Goal: Task Accomplishment & Management: Manage account settings

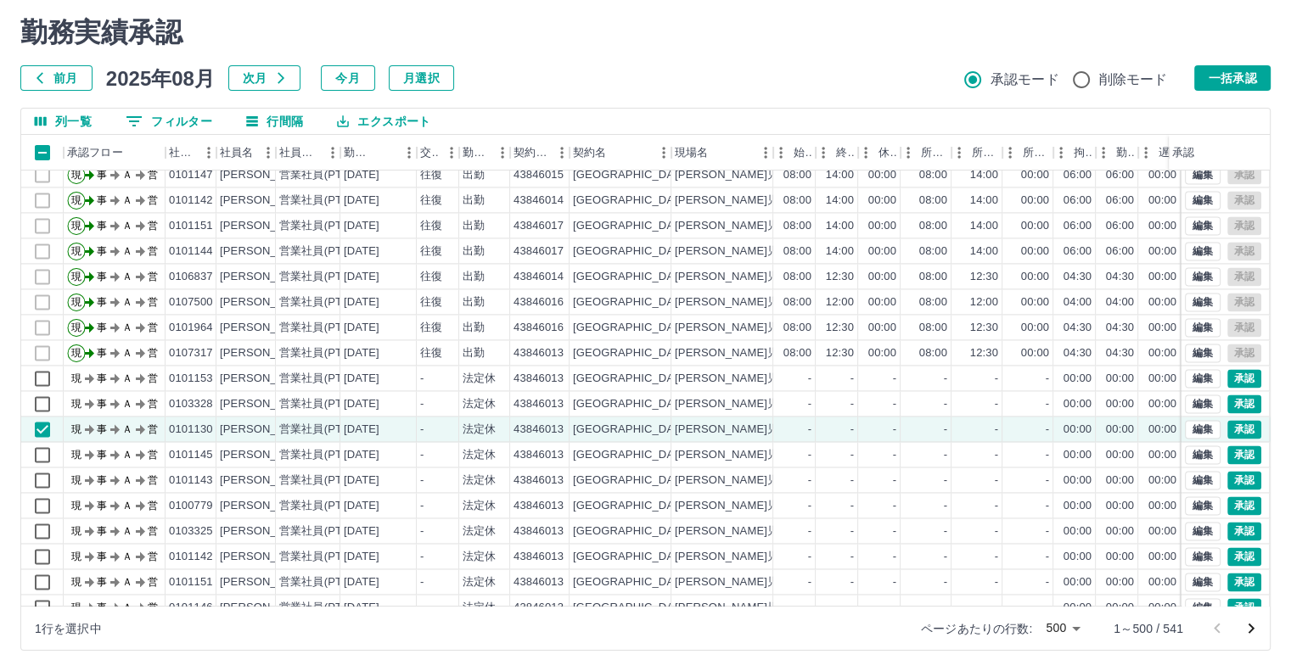
scroll to position [2716, 0]
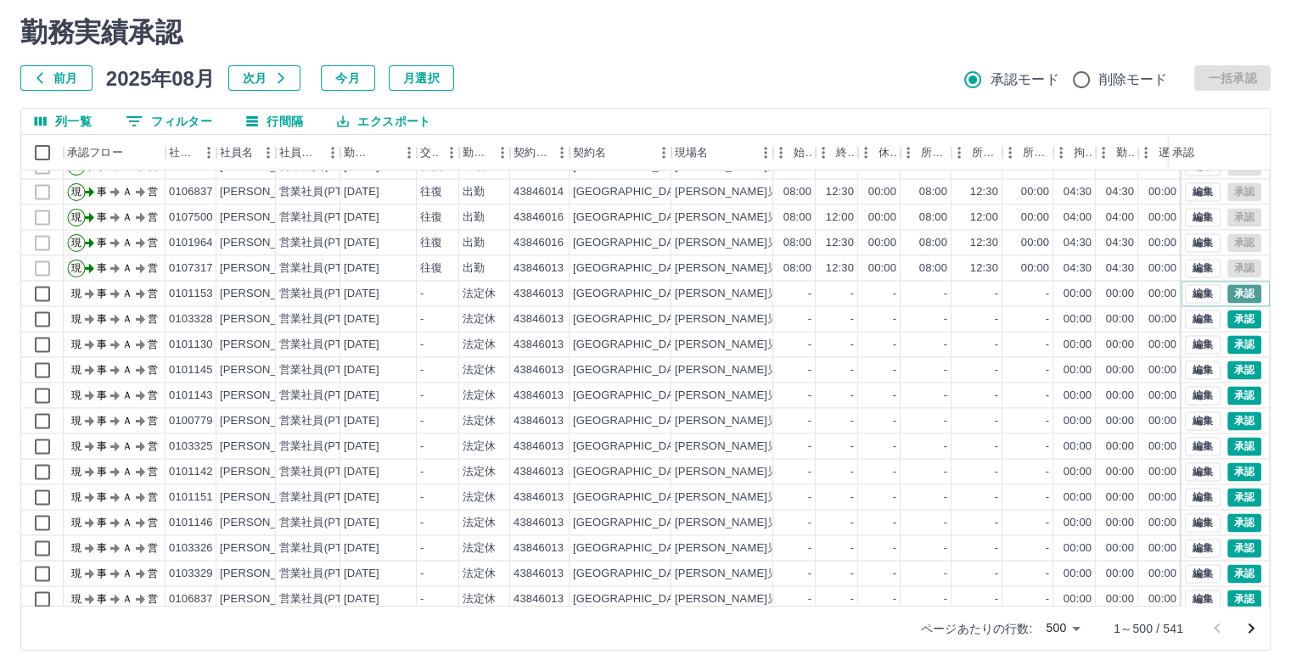
click at [1227, 292] on button "承認" at bounding box center [1244, 293] width 34 height 19
click at [1226, 292] on div "勤務実績承認 前月 [DATE] 次月 今月 月選択 承認モード 削除モード 一括承認 列一覧 0 フィルター 行間隔 エクスポート 承認フロー 社員番号 社…" at bounding box center [645, 334] width 1291 height 676
click at [1227, 311] on button "承認" at bounding box center [1244, 319] width 34 height 19
click at [1225, 311] on div at bounding box center [645, 335] width 1291 height 671
click at [1227, 347] on button "承認" at bounding box center [1244, 344] width 34 height 19
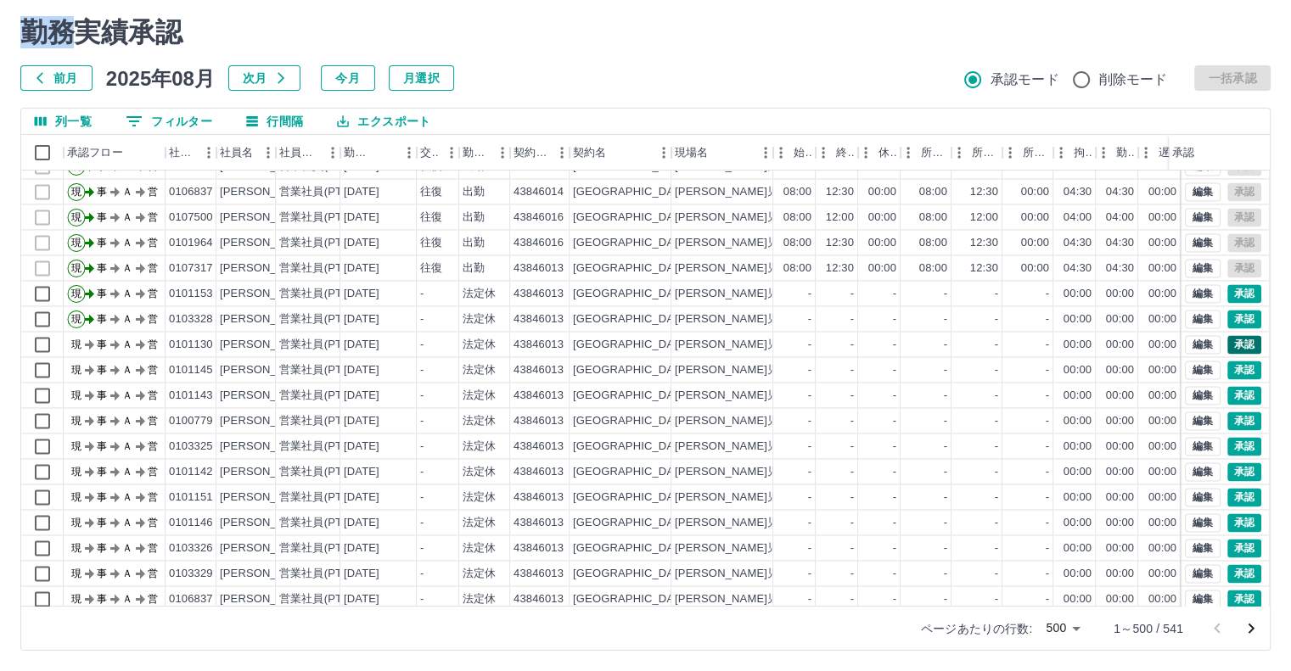
click at [1222, 347] on div at bounding box center [645, 335] width 1291 height 671
click at [1233, 374] on button "承認" at bounding box center [1244, 370] width 34 height 19
click at [1231, 375] on div at bounding box center [645, 335] width 1291 height 671
click at [1229, 395] on button "承認" at bounding box center [1244, 395] width 34 height 19
click at [1229, 395] on div at bounding box center [645, 335] width 1291 height 671
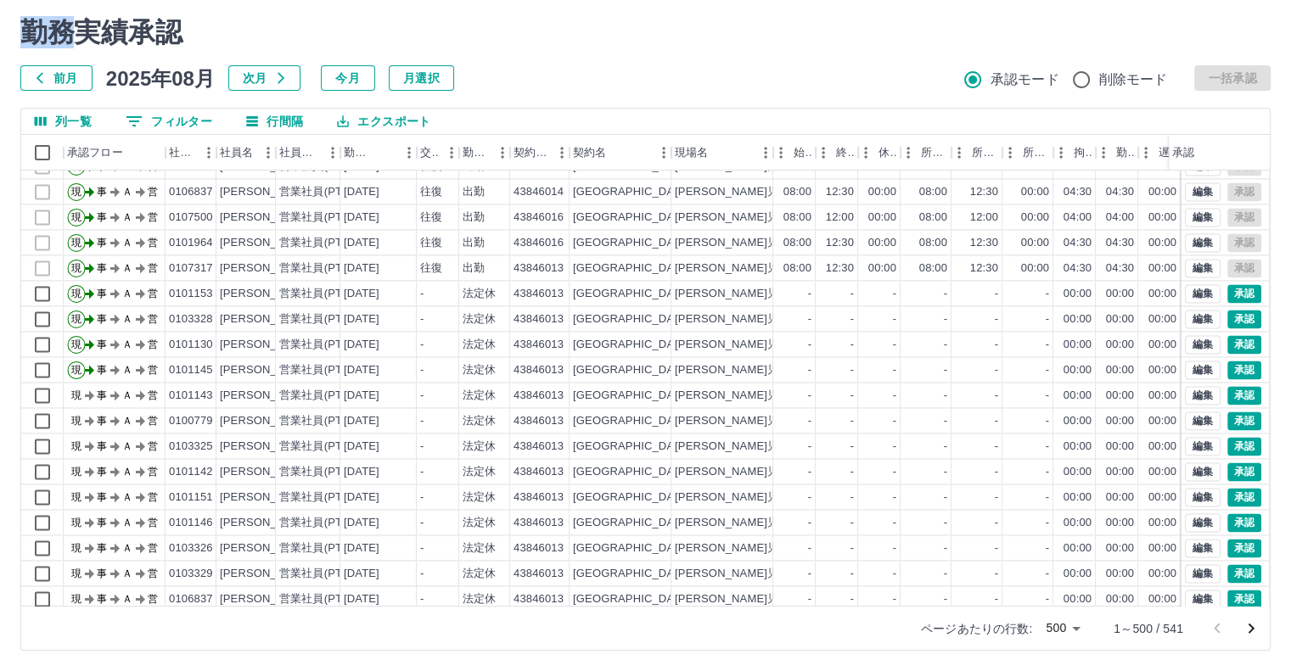
click at [1225, 418] on div "勤務実績承認 前月 [DATE] 次月 今月 月選択 承認モード 削除モード 一括承認 列一覧 フィルター 行間隔 エクスポート 承認フロー 社員番号 社員名…" at bounding box center [645, 334] width 1291 height 676
click at [1227, 418] on button "承認" at bounding box center [1244, 421] width 34 height 19
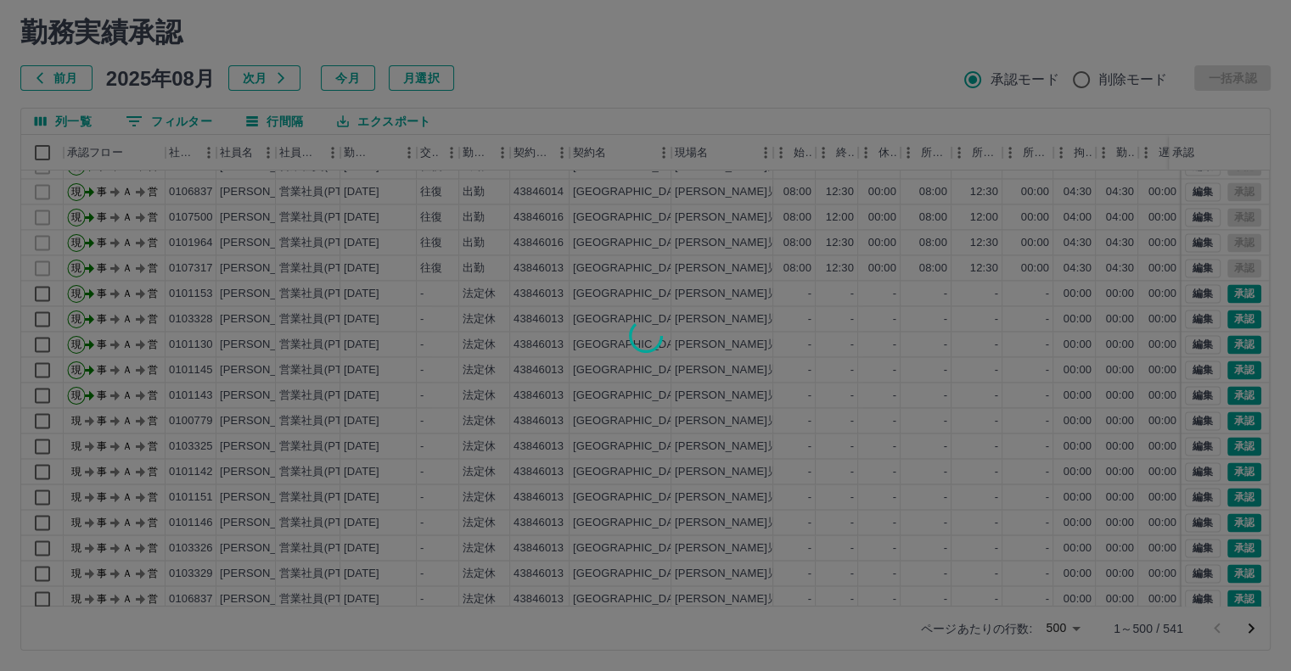
click at [1229, 446] on div at bounding box center [645, 335] width 1291 height 671
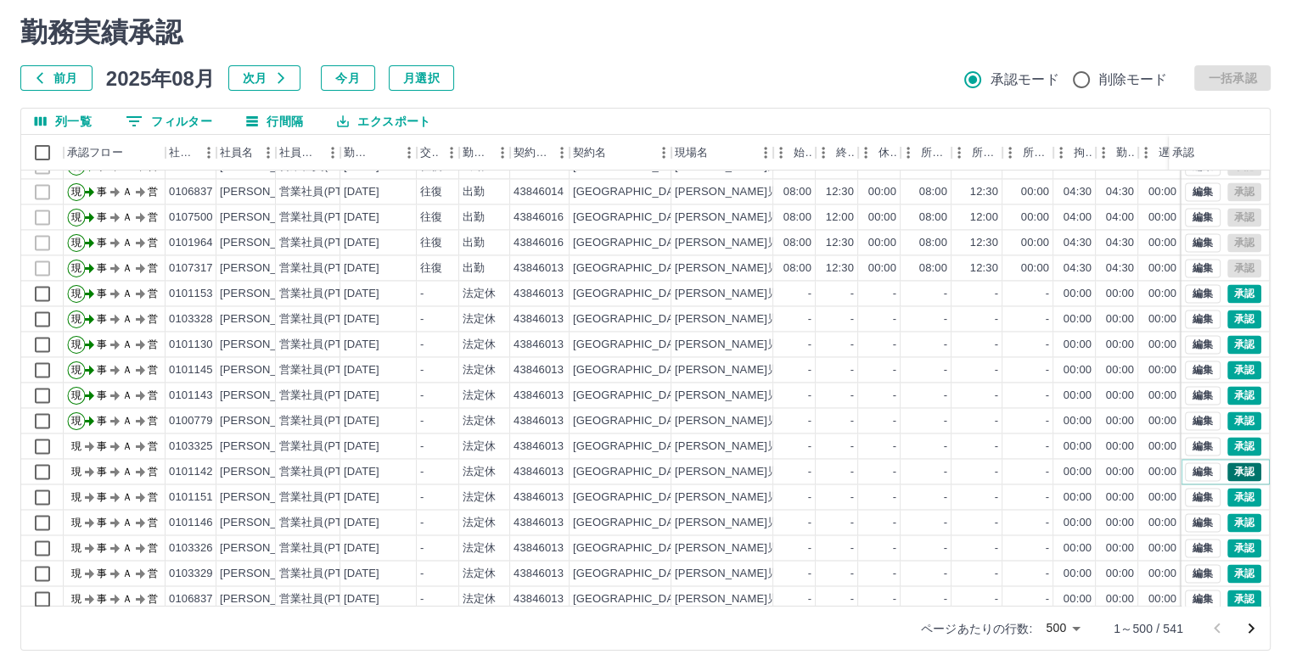
click at [1229, 467] on button "承認" at bounding box center [1244, 472] width 34 height 19
click at [1229, 467] on div at bounding box center [645, 335] width 1291 height 671
click at [1229, 491] on button "承認" at bounding box center [1244, 497] width 34 height 19
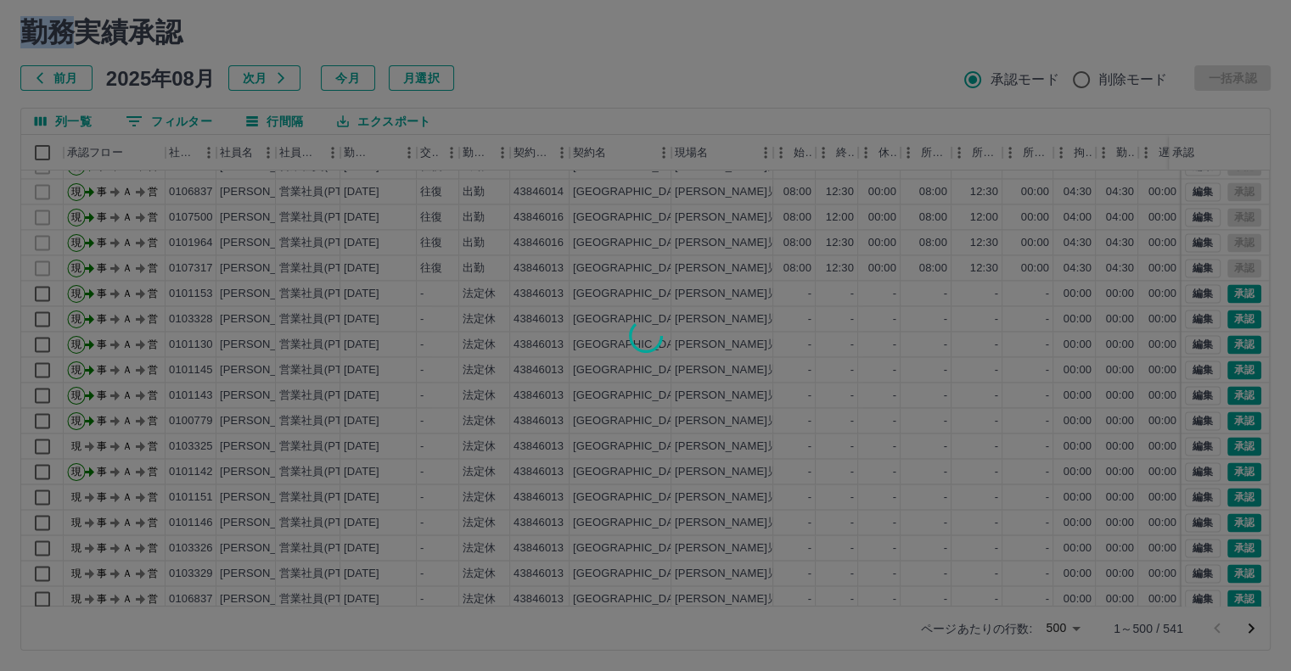
click at [1236, 518] on div at bounding box center [645, 335] width 1291 height 671
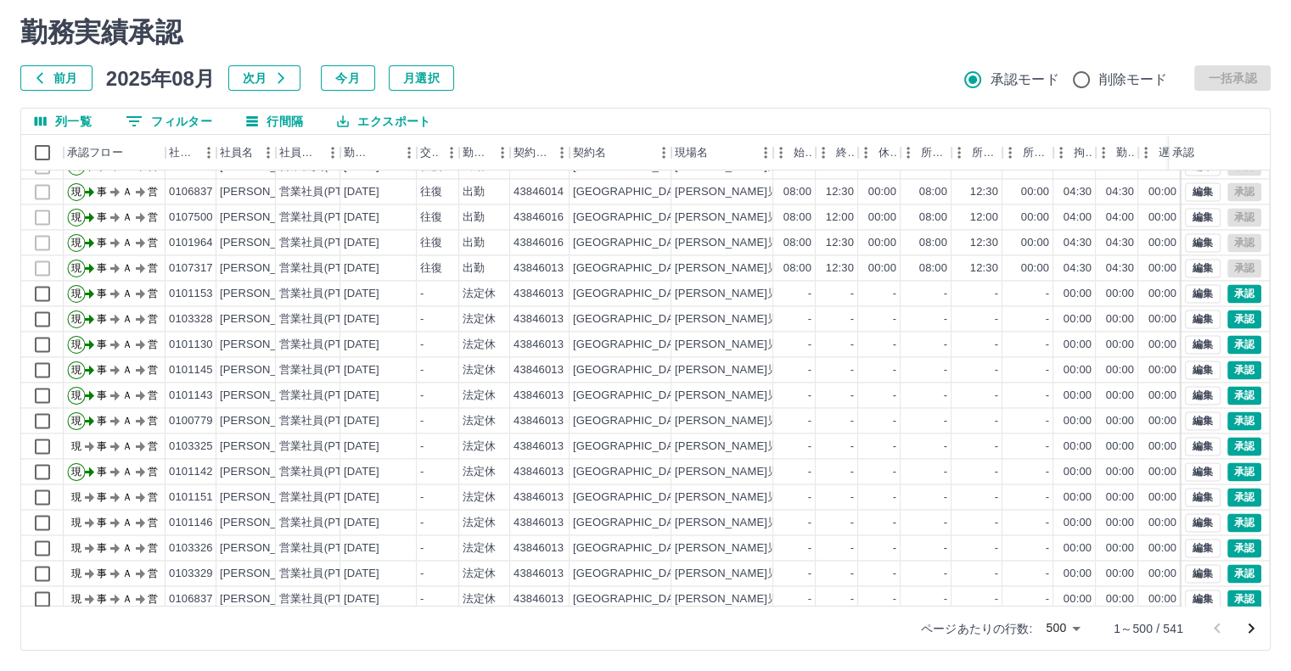
click at [1229, 544] on div at bounding box center [645, 335] width 1291 height 671
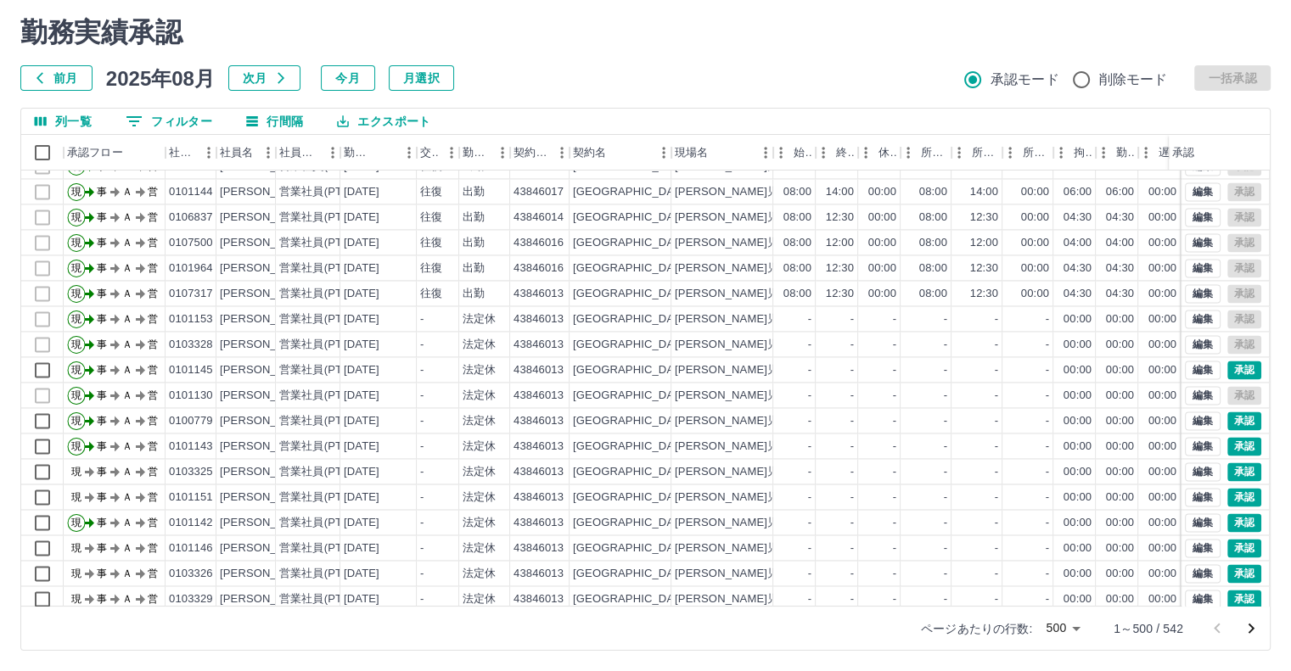
click at [1229, 544] on div at bounding box center [645, 335] width 1291 height 671
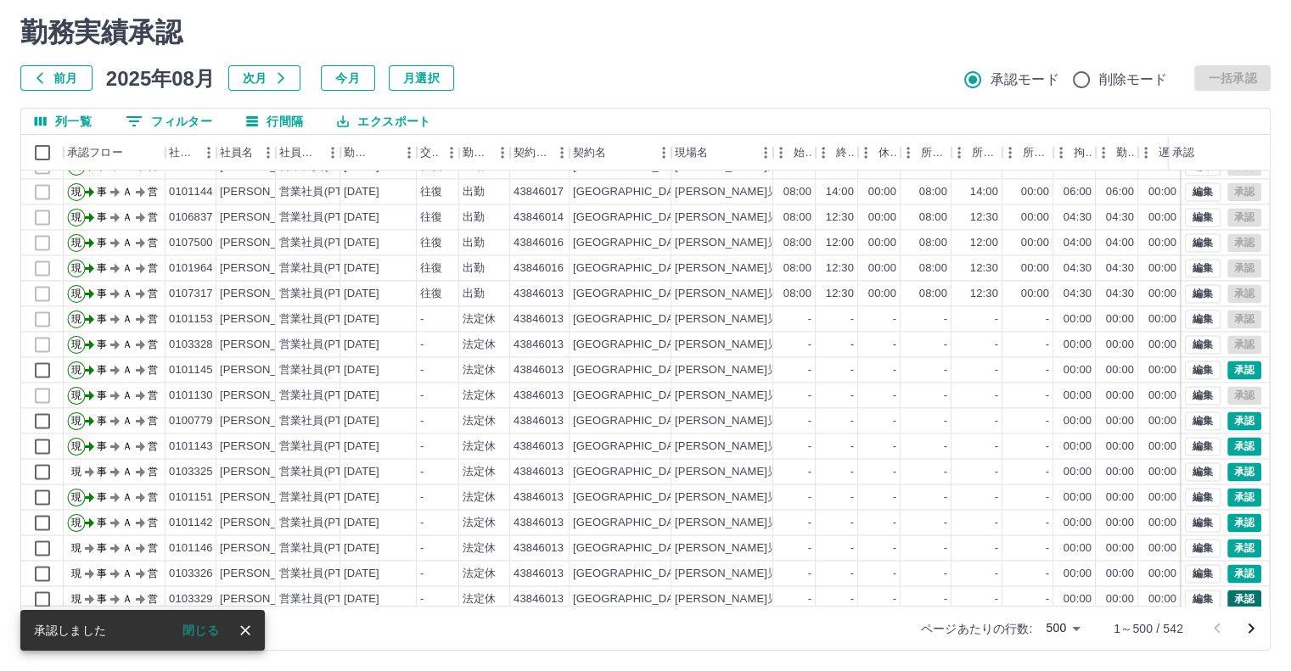
scroll to position [2741, 0]
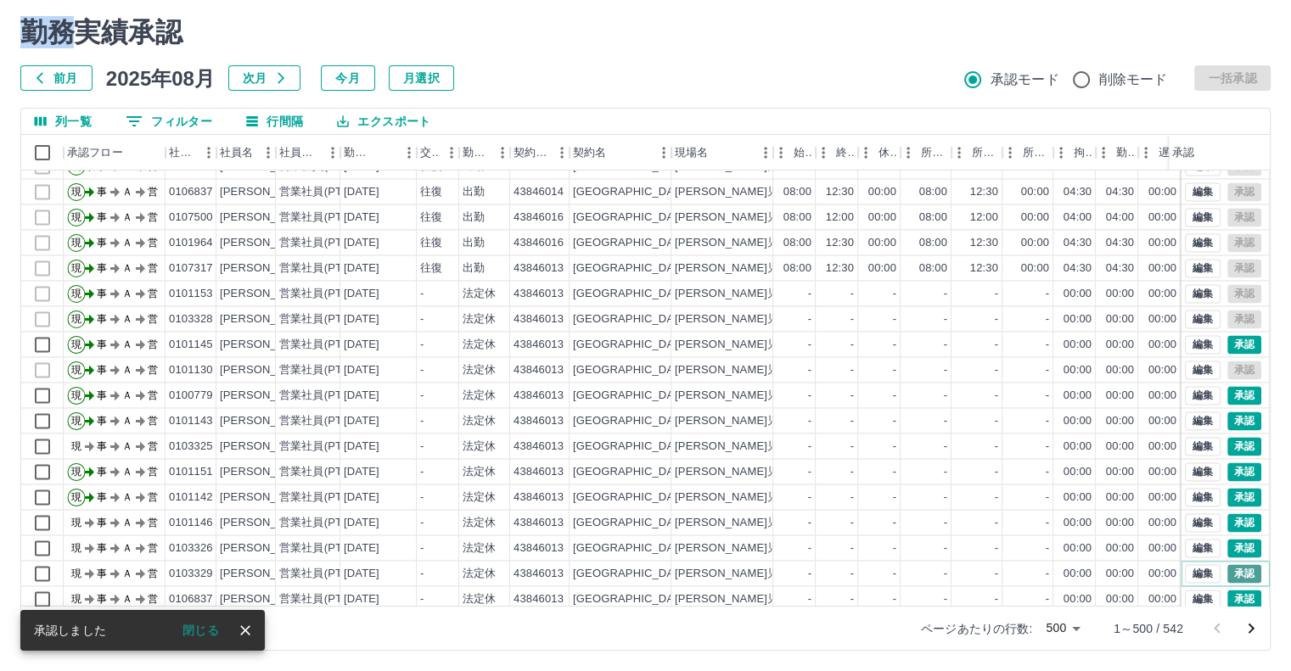
click at [1227, 569] on button "承認" at bounding box center [1244, 573] width 34 height 19
click at [1227, 569] on div at bounding box center [645, 335] width 1291 height 671
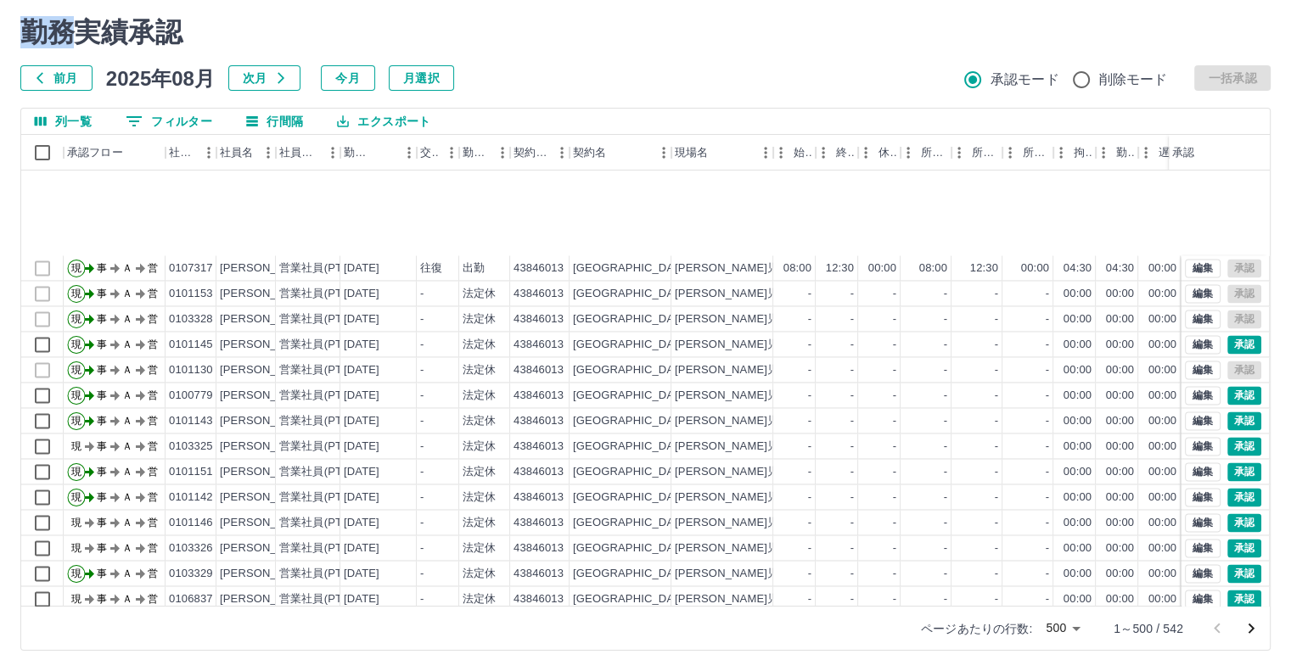
scroll to position [2911, 0]
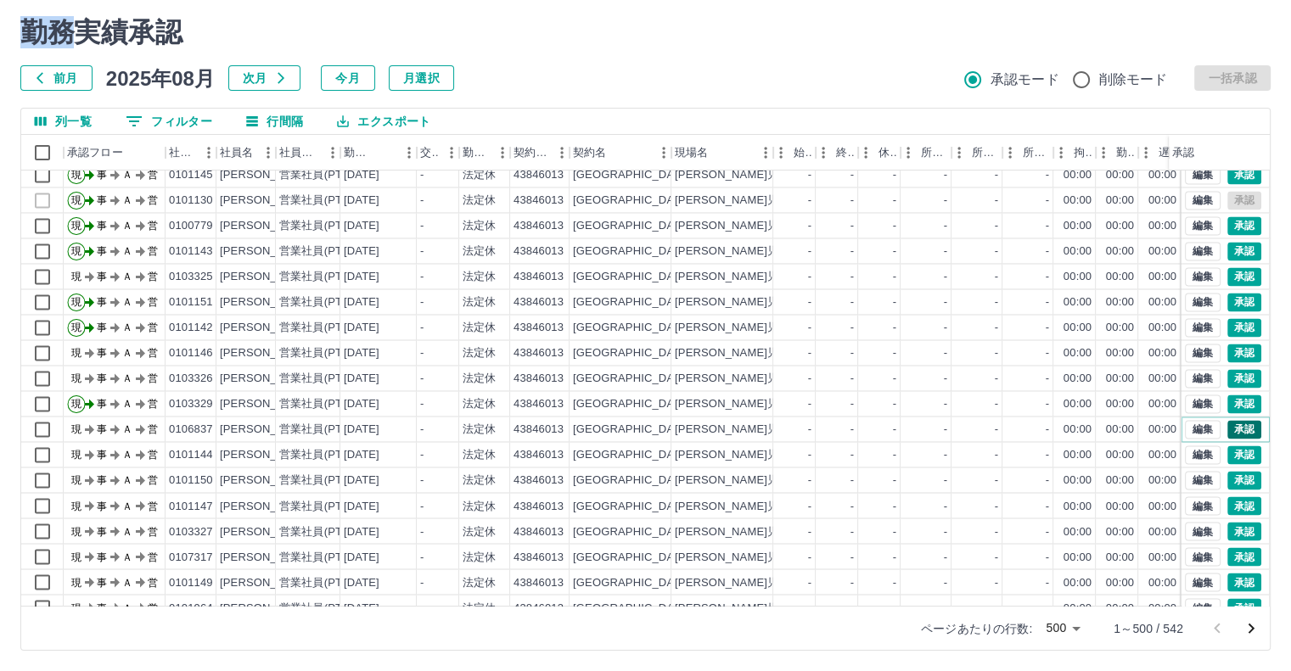
click at [1227, 424] on button "承認" at bounding box center [1244, 429] width 34 height 19
click at [1226, 424] on div at bounding box center [645, 335] width 1291 height 671
click at [1227, 454] on button "承認" at bounding box center [1244, 455] width 34 height 19
click at [1226, 454] on div at bounding box center [645, 335] width 1291 height 671
click at [1231, 472] on button "承認" at bounding box center [1244, 480] width 34 height 19
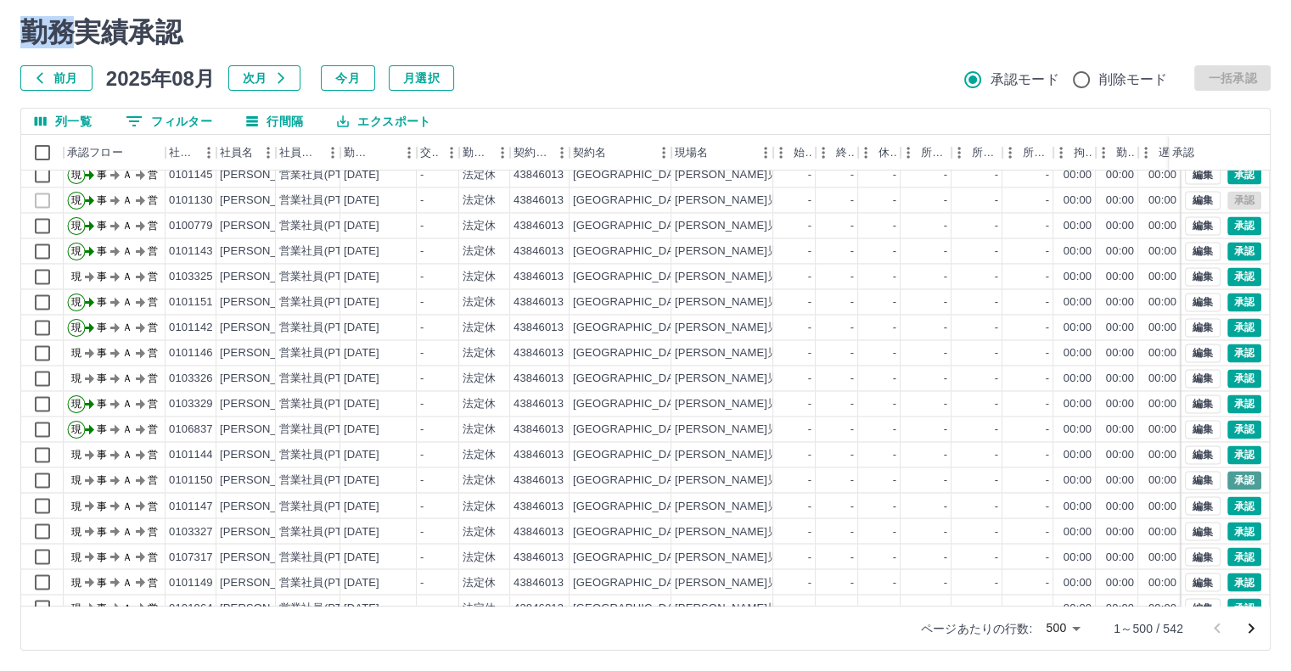
click at [1231, 472] on div at bounding box center [645, 335] width 1291 height 671
click at [1231, 503] on div at bounding box center [645, 335] width 1291 height 671
click at [1231, 503] on button "承認" at bounding box center [1244, 505] width 34 height 19
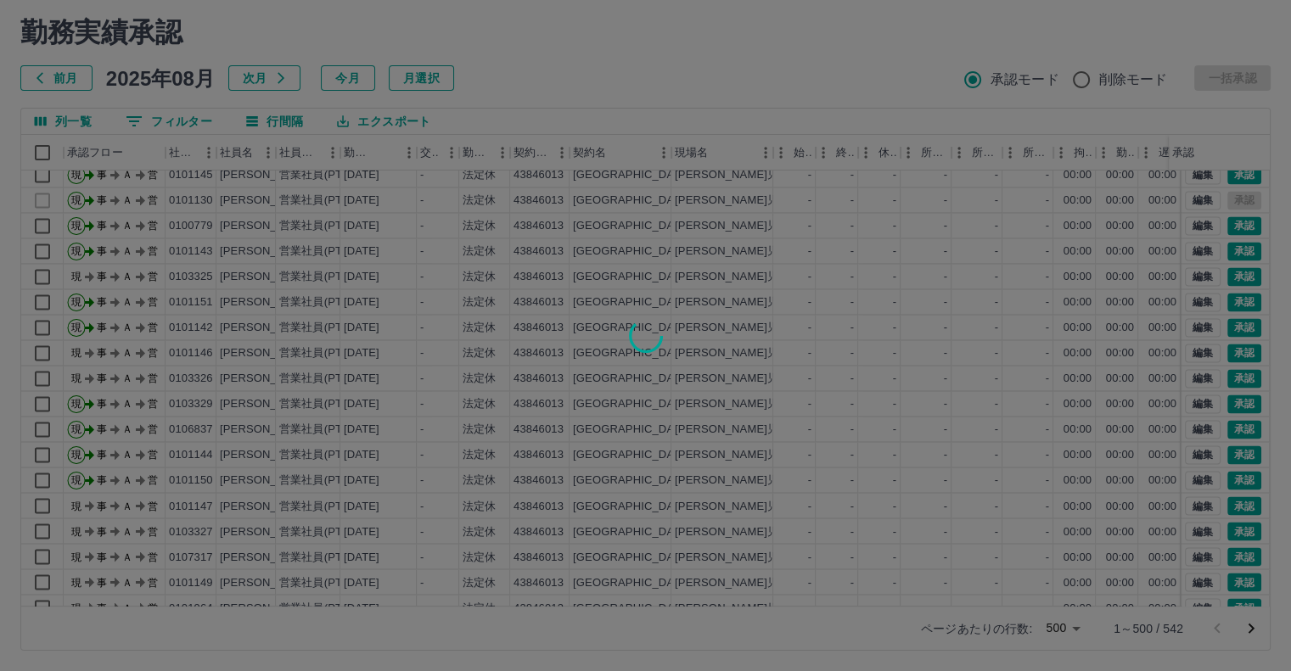
click at [1237, 527] on div at bounding box center [645, 335] width 1291 height 671
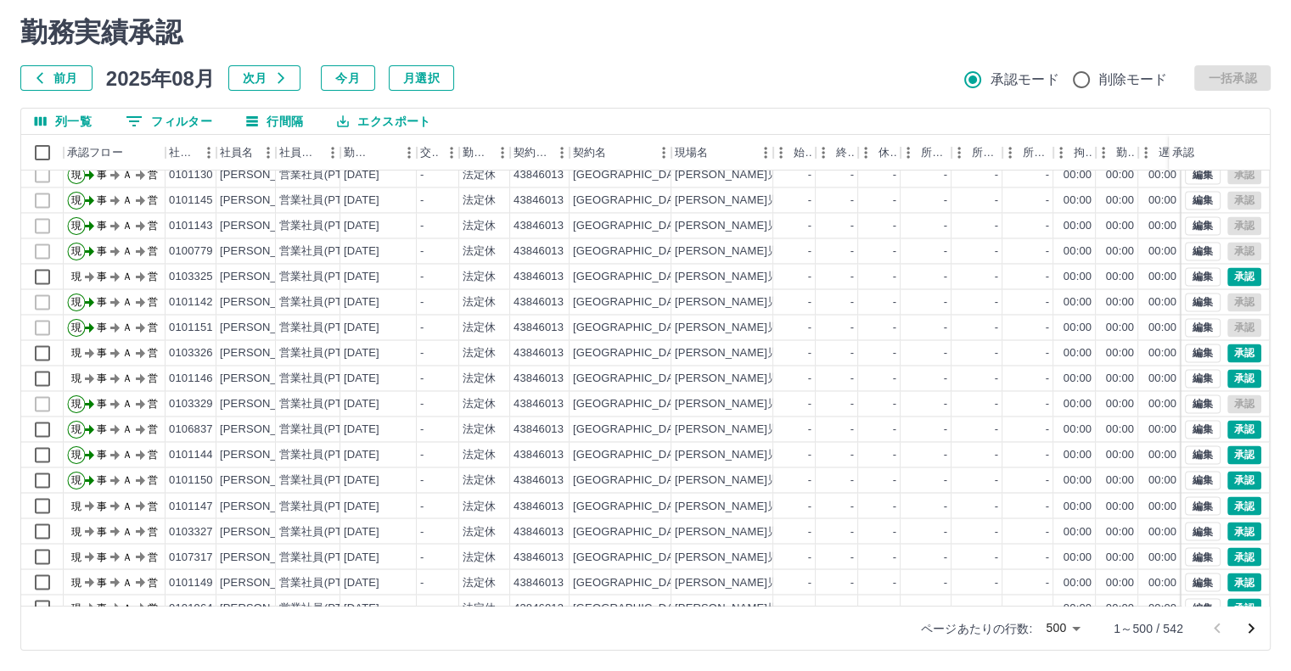
click at [1237, 527] on div at bounding box center [645, 335] width 1291 height 671
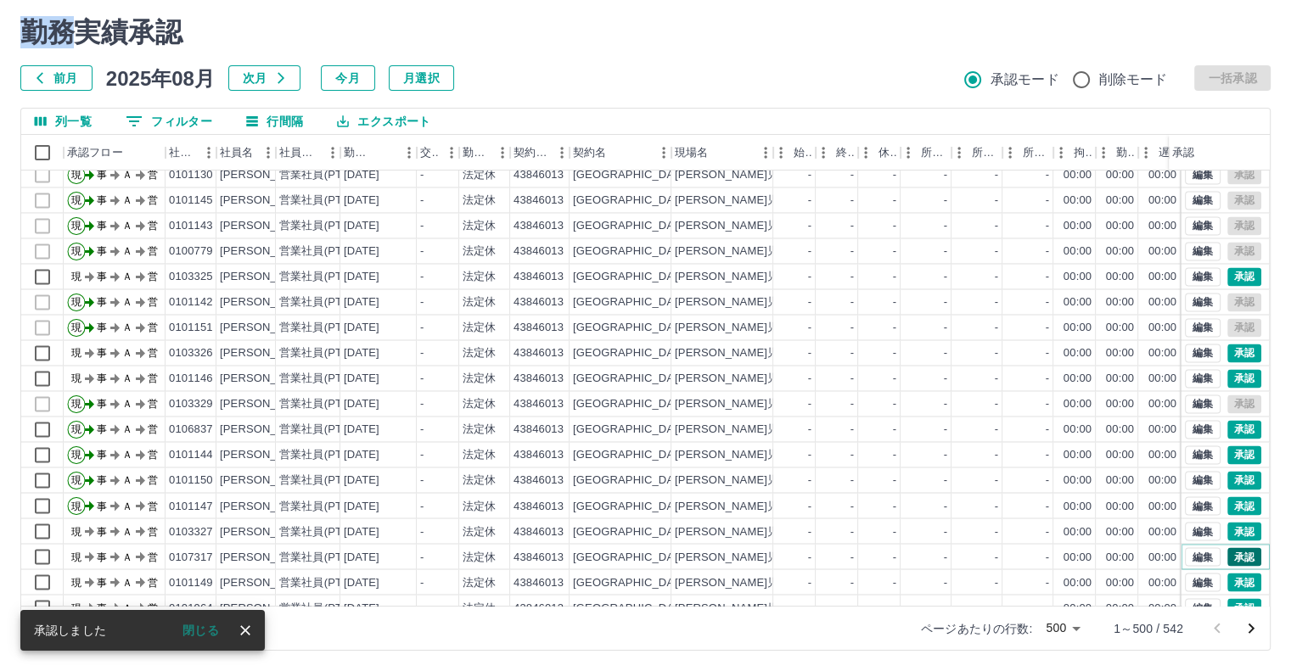
click at [1232, 553] on button "承認" at bounding box center [1244, 556] width 34 height 19
click at [1232, 553] on div at bounding box center [645, 335] width 1291 height 671
click at [1238, 576] on div at bounding box center [645, 335] width 1291 height 671
click at [1238, 576] on button "承認" at bounding box center [1244, 583] width 34 height 19
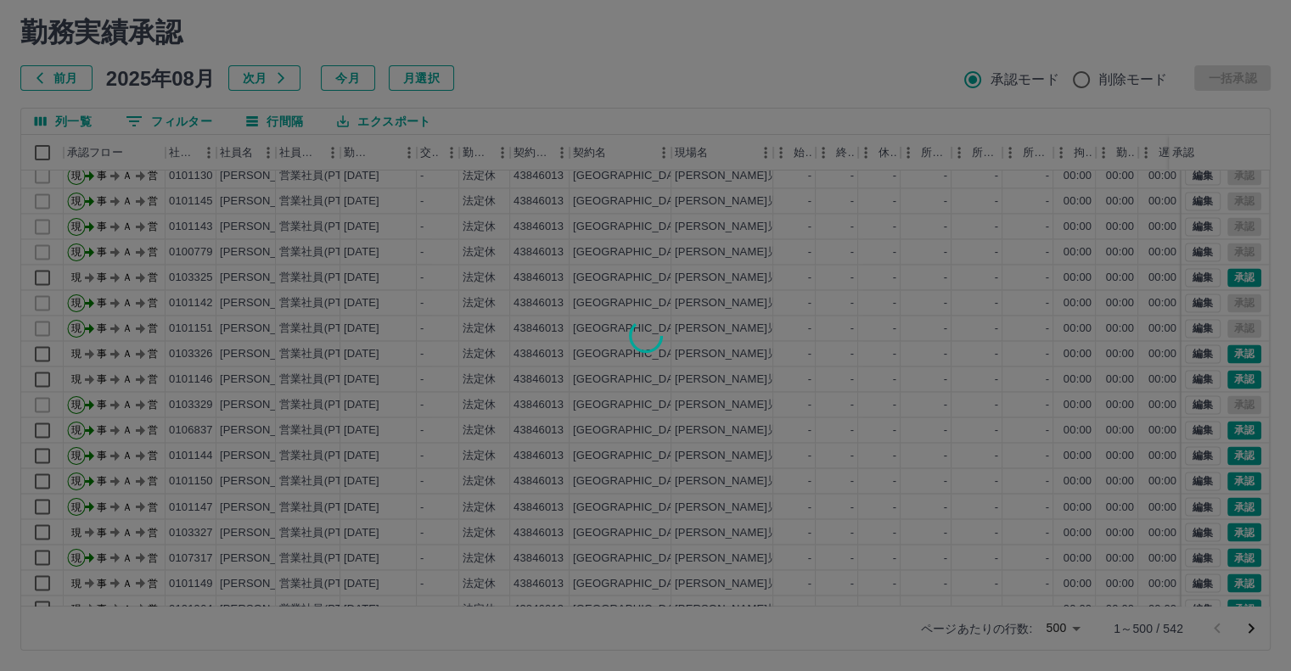
click at [1263, 583] on div at bounding box center [645, 335] width 1291 height 671
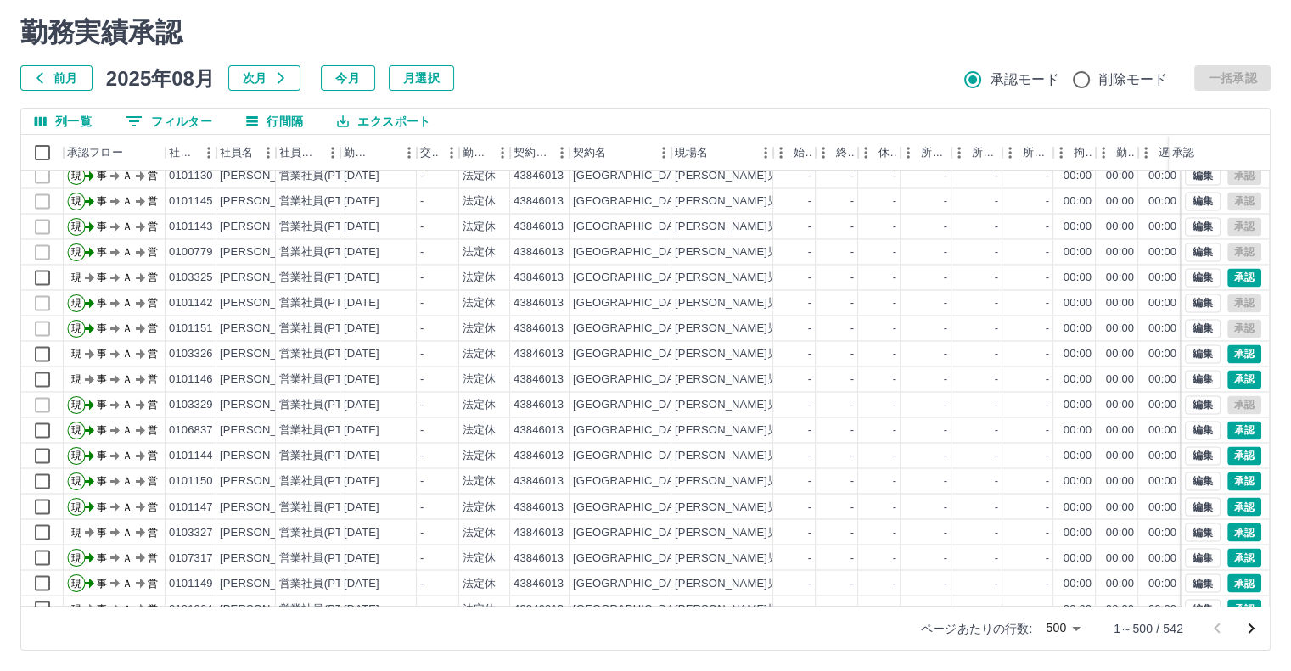
click at [1263, 583] on div "勤務実績承認 前月 [DATE] 次月 今月 月選択 承認モード 削除モード 一括承認 列一覧 フィルター 行間隔 エクスポート 承認フロー 社員番号 社員名…" at bounding box center [645, 334] width 1291 height 676
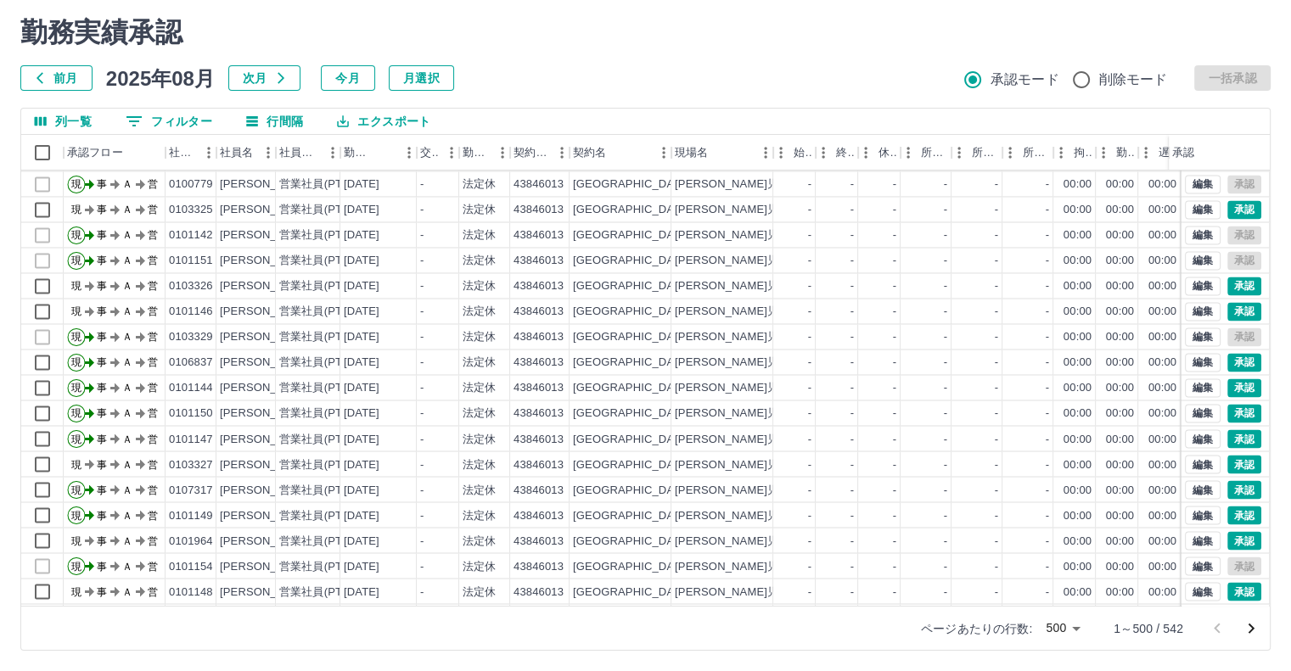
scroll to position [3012, 0]
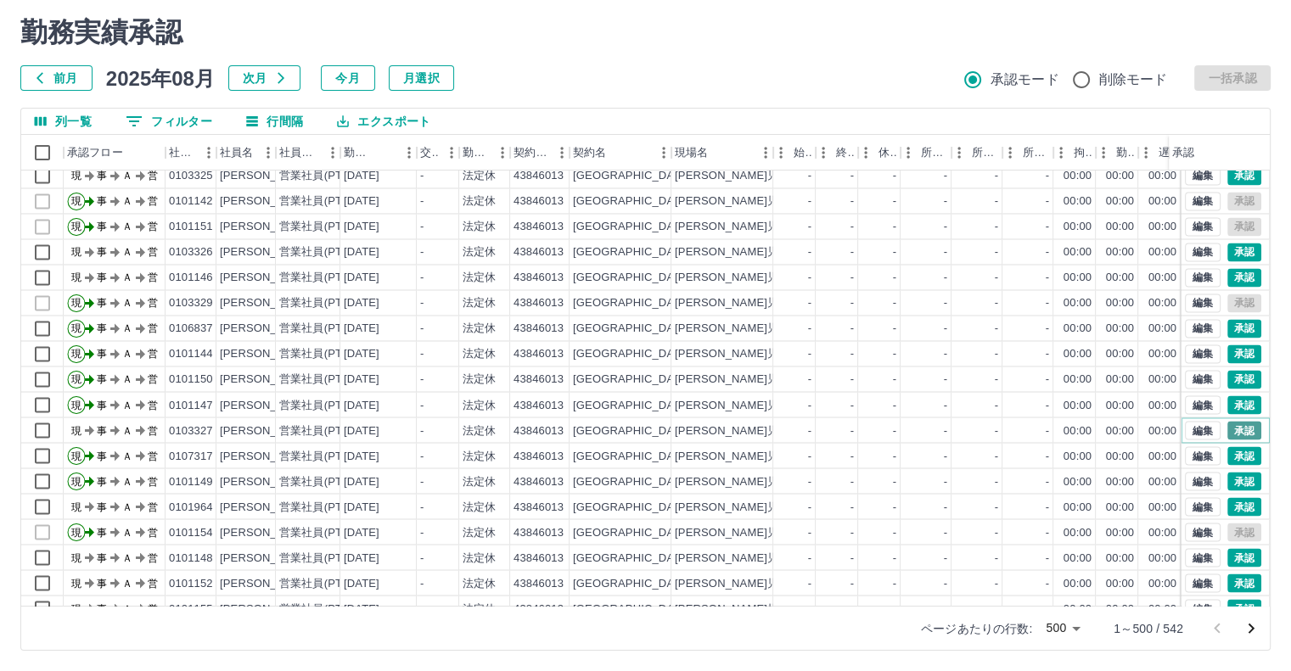
click at [1232, 428] on button "承認" at bounding box center [1244, 430] width 34 height 19
click at [1232, 428] on div at bounding box center [645, 335] width 1291 height 671
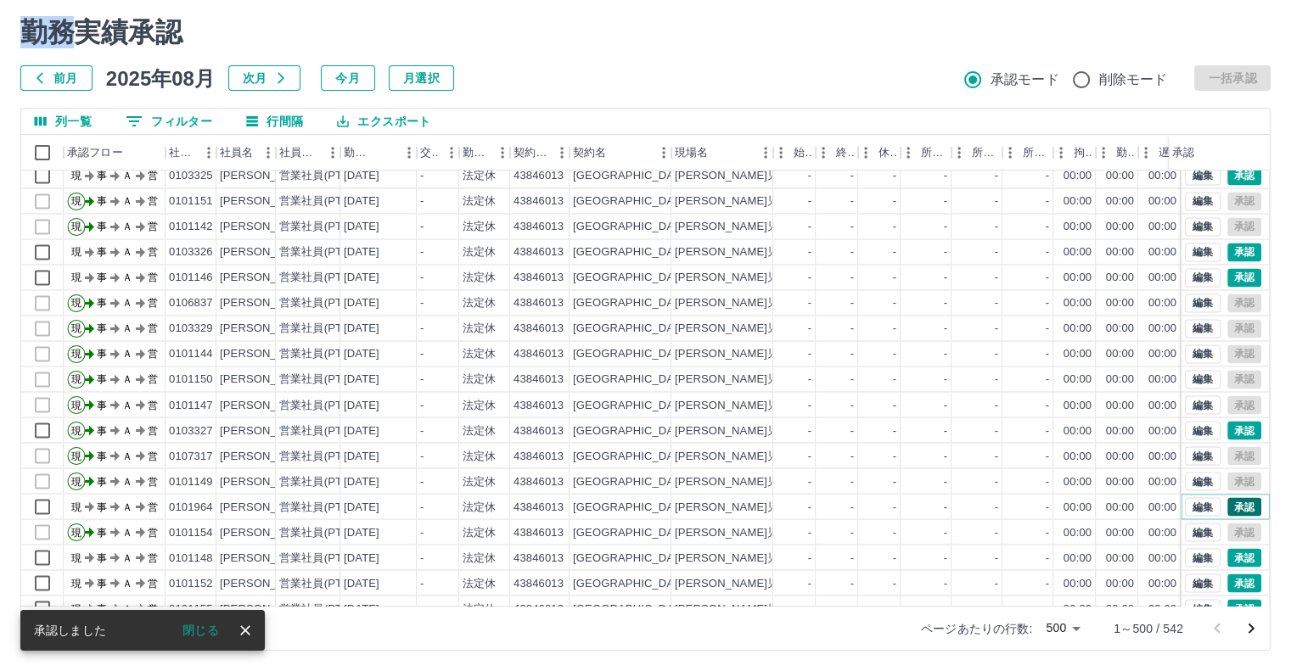
click at [1231, 502] on button "承認" at bounding box center [1244, 506] width 34 height 19
click at [1231, 502] on div at bounding box center [645, 335] width 1291 height 671
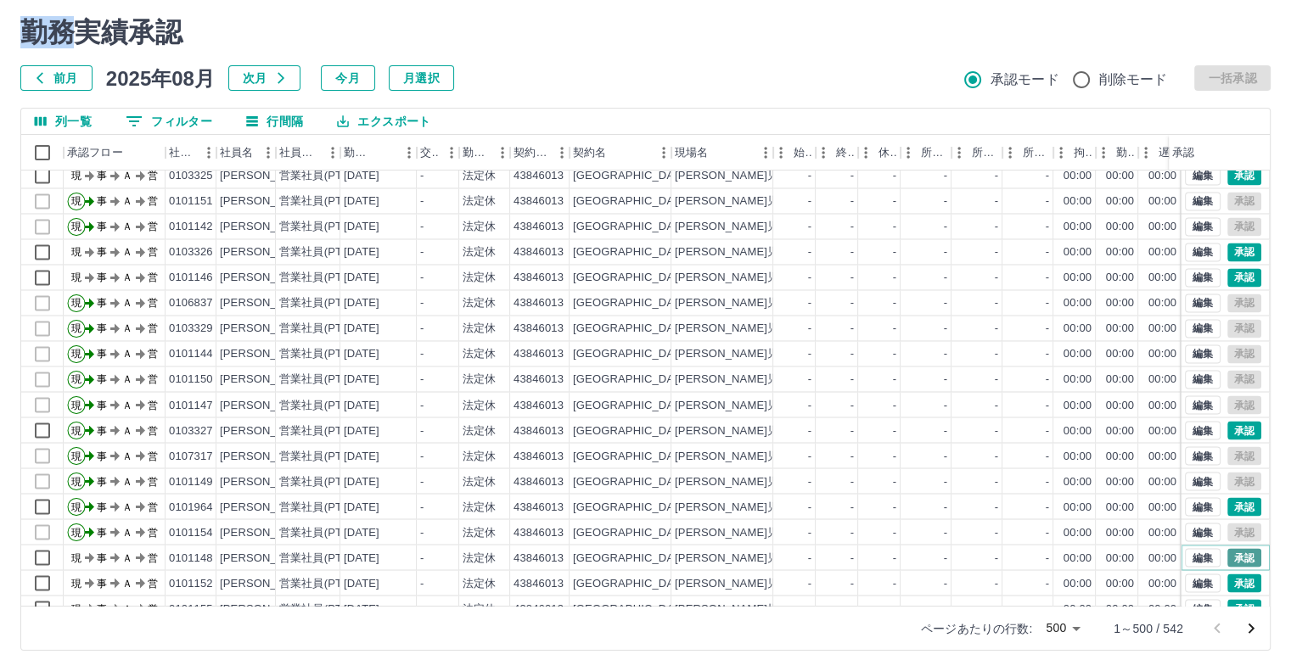
click at [1236, 557] on button "承認" at bounding box center [1244, 557] width 34 height 19
click at [1236, 557] on div at bounding box center [645, 335] width 1291 height 671
click at [1232, 576] on button "承認" at bounding box center [1244, 583] width 34 height 19
click at [1232, 576] on div at bounding box center [645, 335] width 1291 height 671
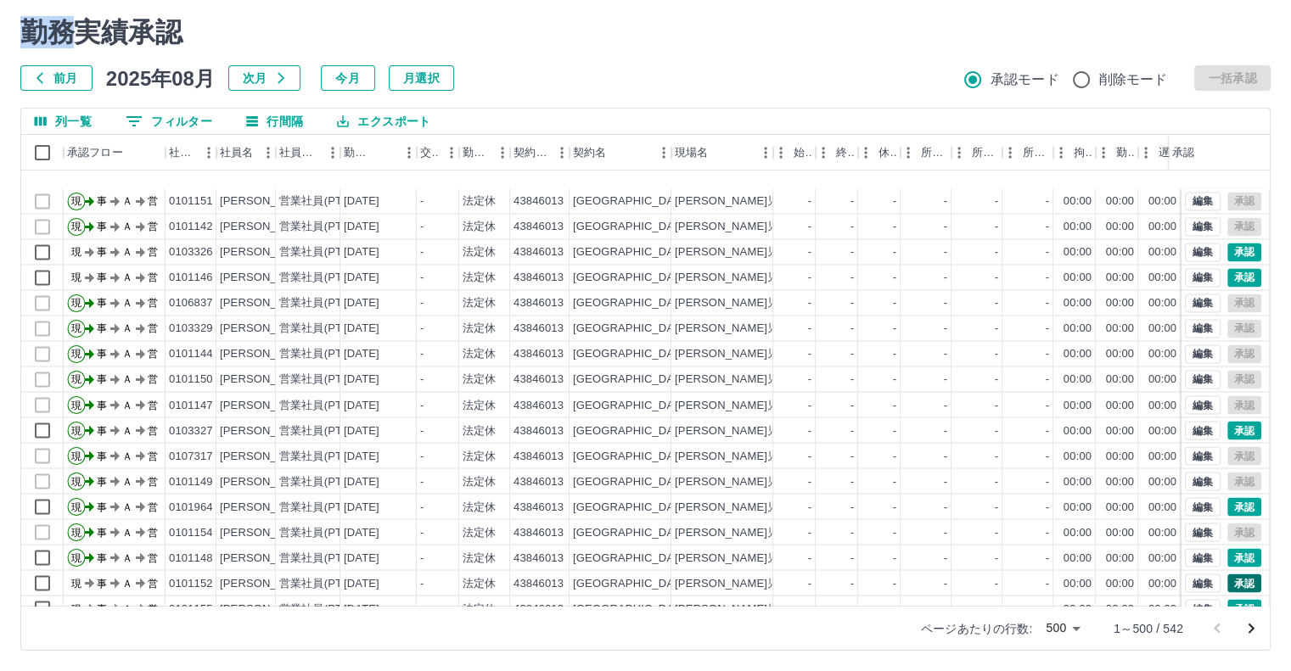
scroll to position [3097, 0]
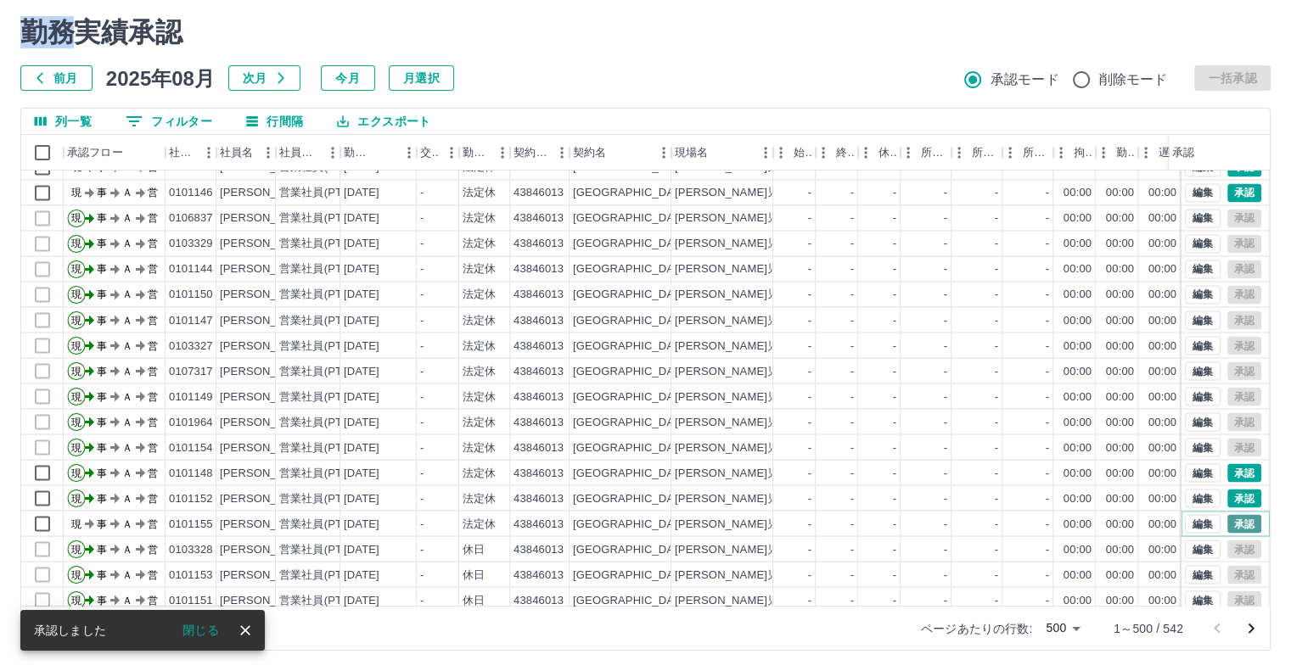
click at [1227, 519] on button "承認" at bounding box center [1244, 523] width 34 height 19
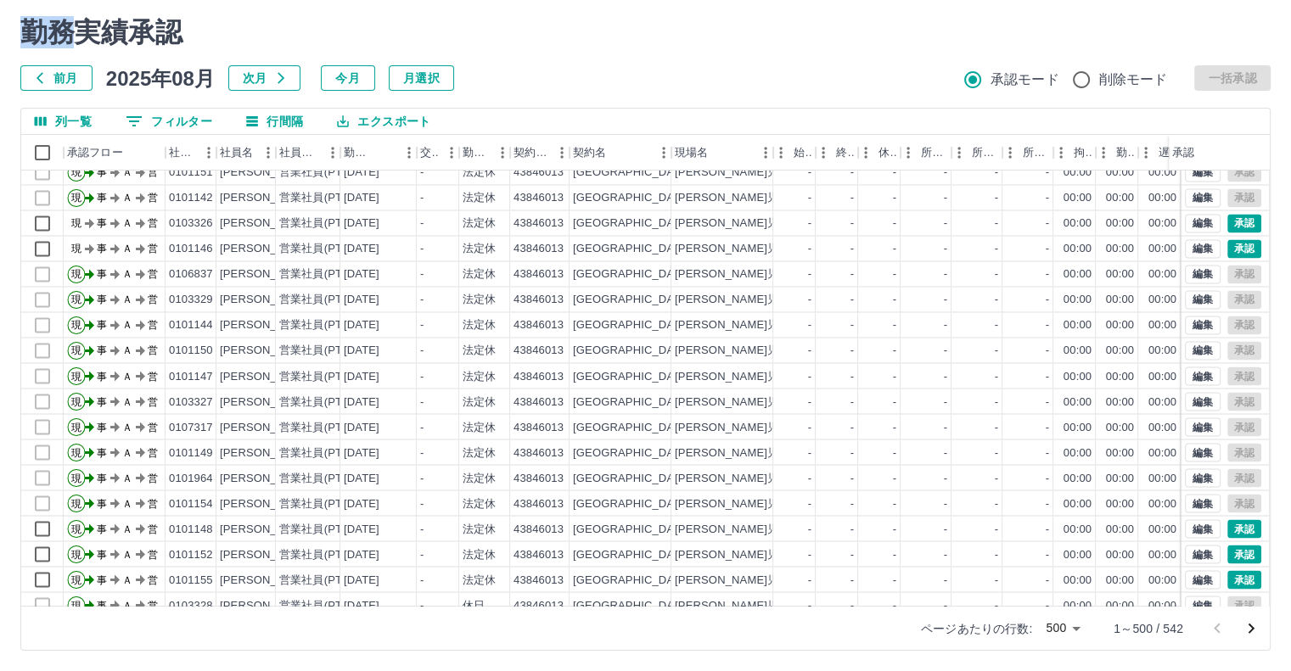
scroll to position [2927, 0]
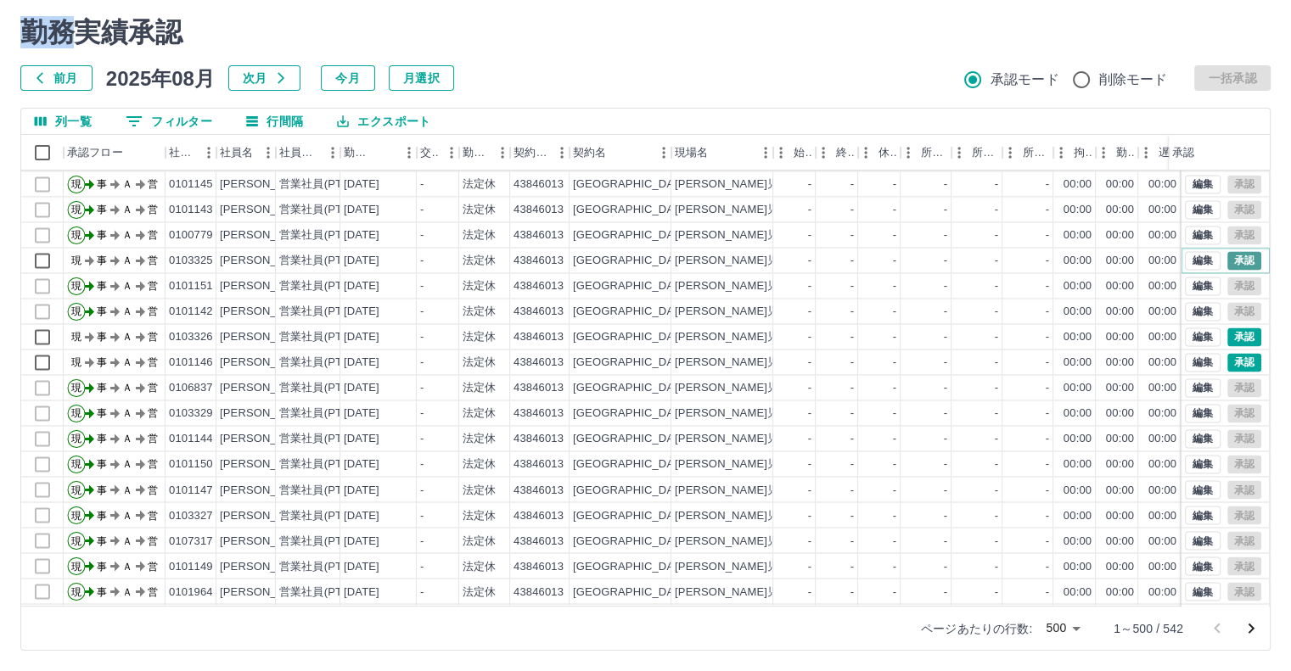
click at [1227, 257] on button "承認" at bounding box center [1244, 260] width 34 height 19
click at [1239, 254] on button "承認" at bounding box center [1244, 260] width 34 height 19
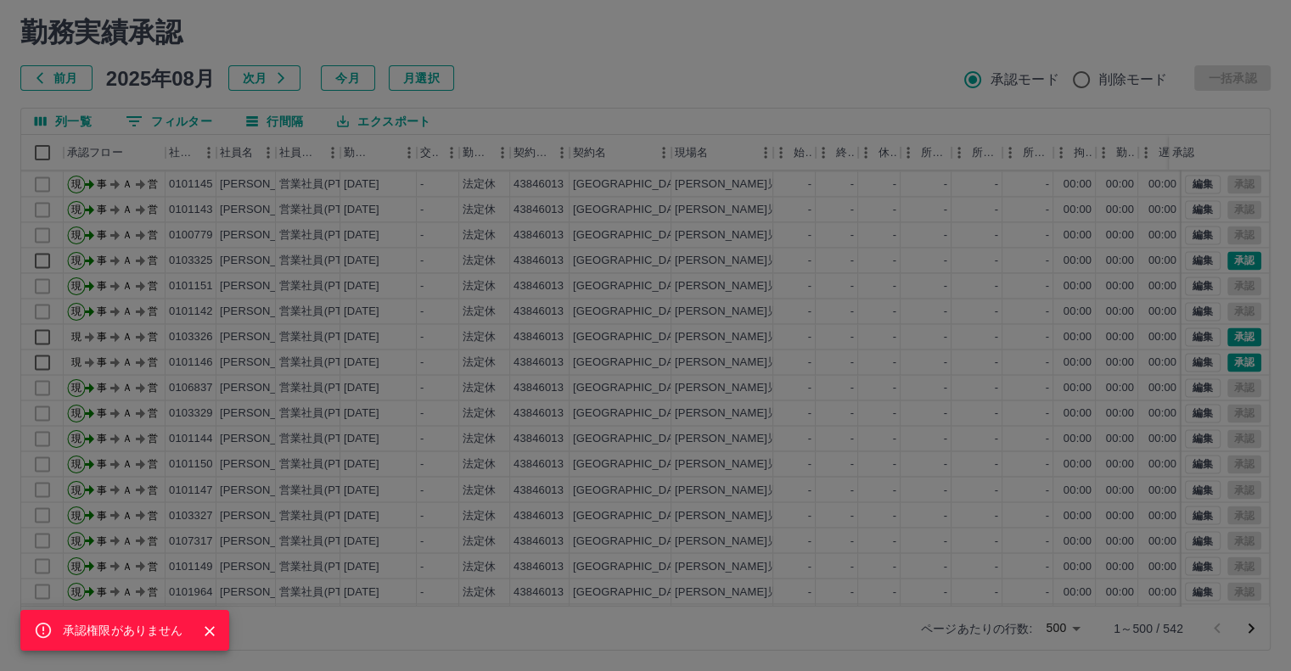
click at [1222, 333] on div "承認権限がありません" at bounding box center [645, 335] width 1291 height 671
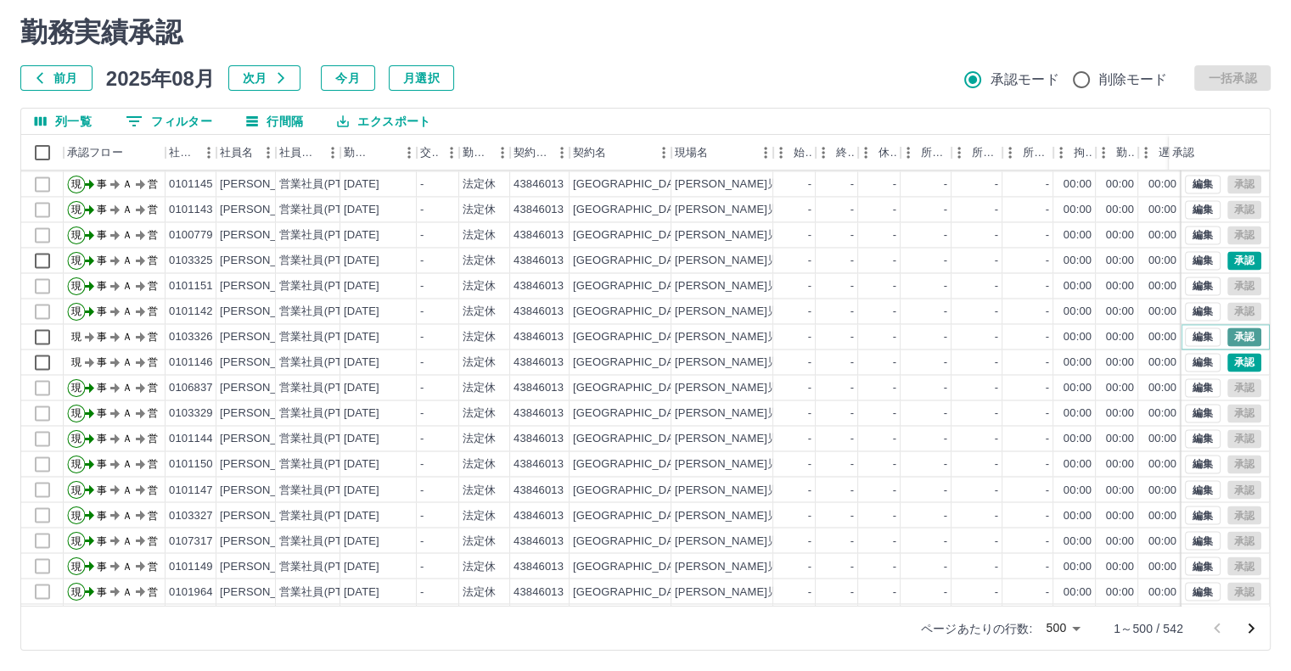
click at [1227, 336] on button "承認" at bounding box center [1244, 337] width 34 height 19
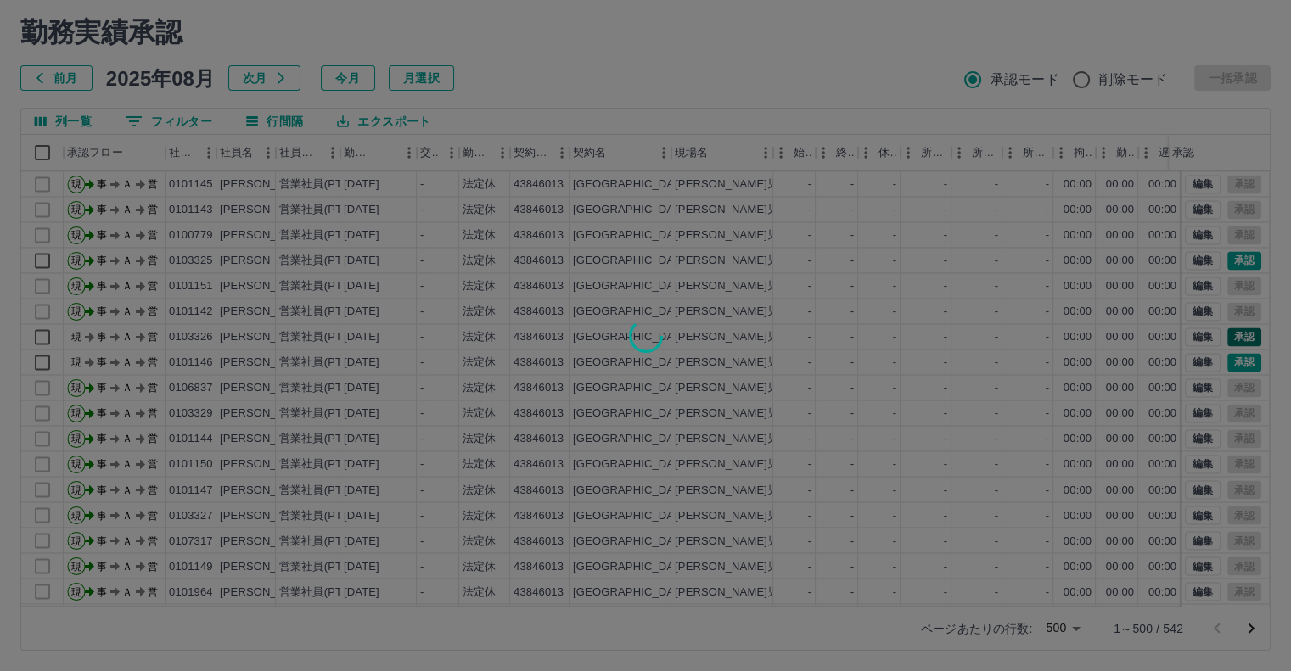
click at [1227, 336] on div at bounding box center [645, 335] width 1291 height 671
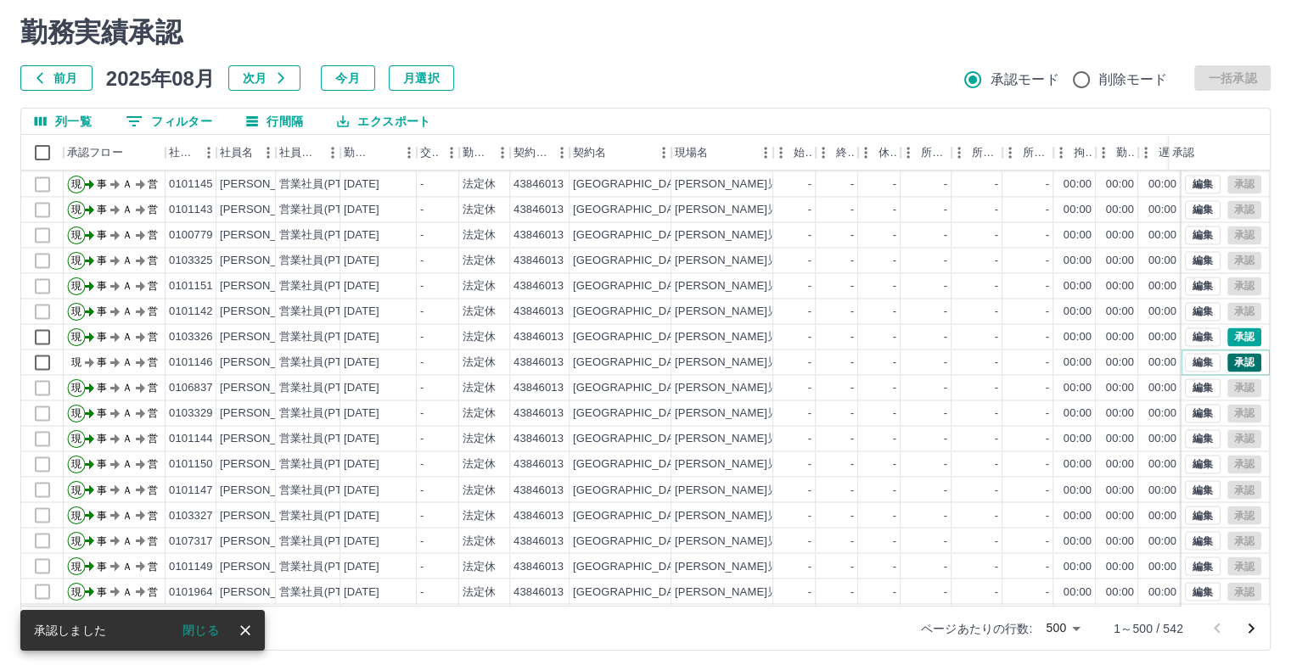
click at [1238, 358] on button "承認" at bounding box center [1244, 362] width 34 height 19
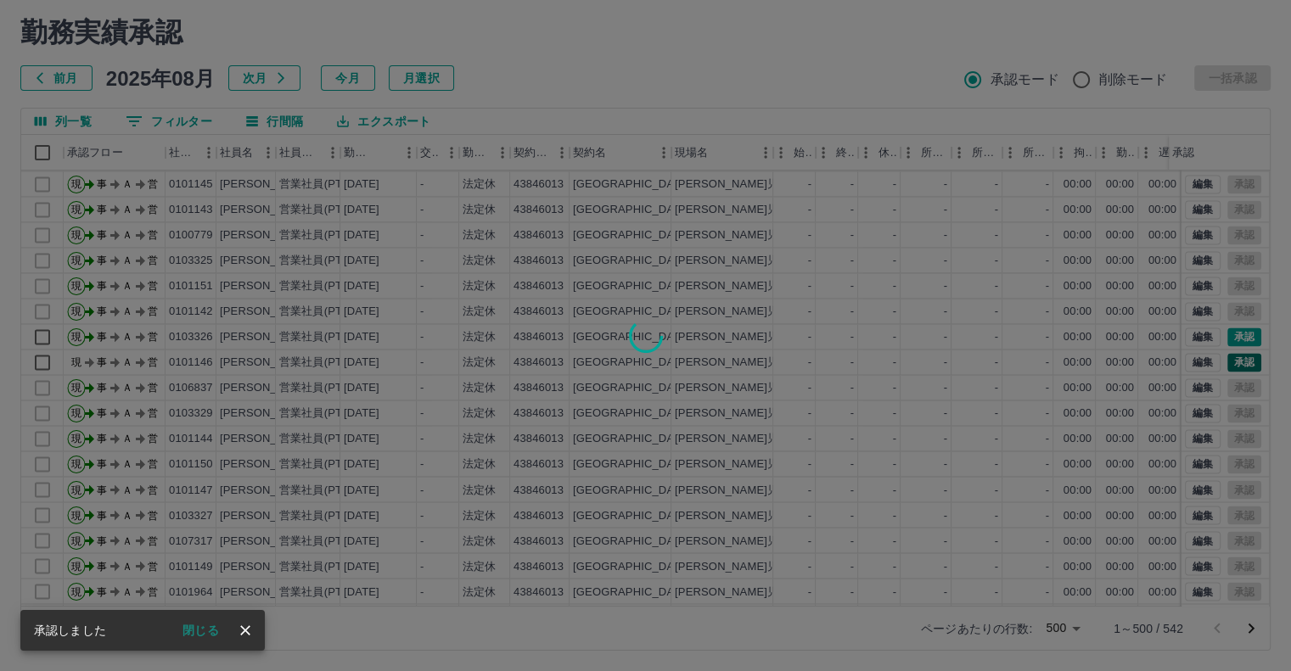
click at [1238, 358] on div at bounding box center [645, 335] width 1291 height 671
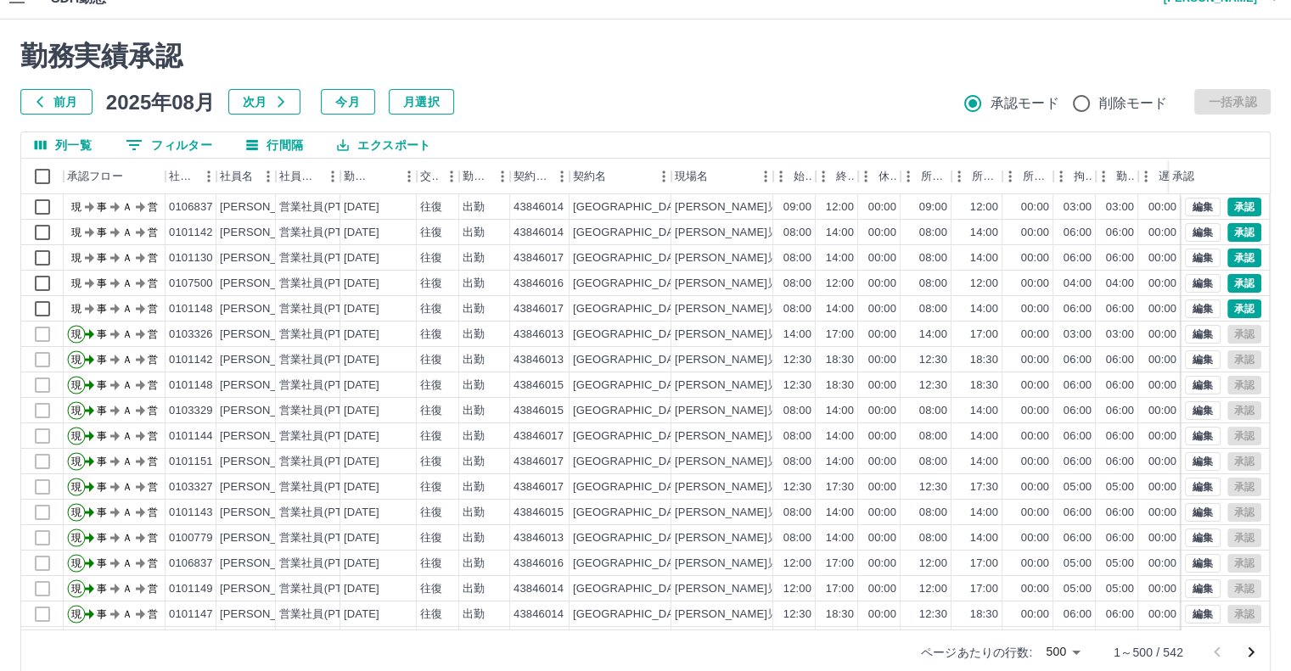
scroll to position [0, 0]
